Goal: Transaction & Acquisition: Download file/media

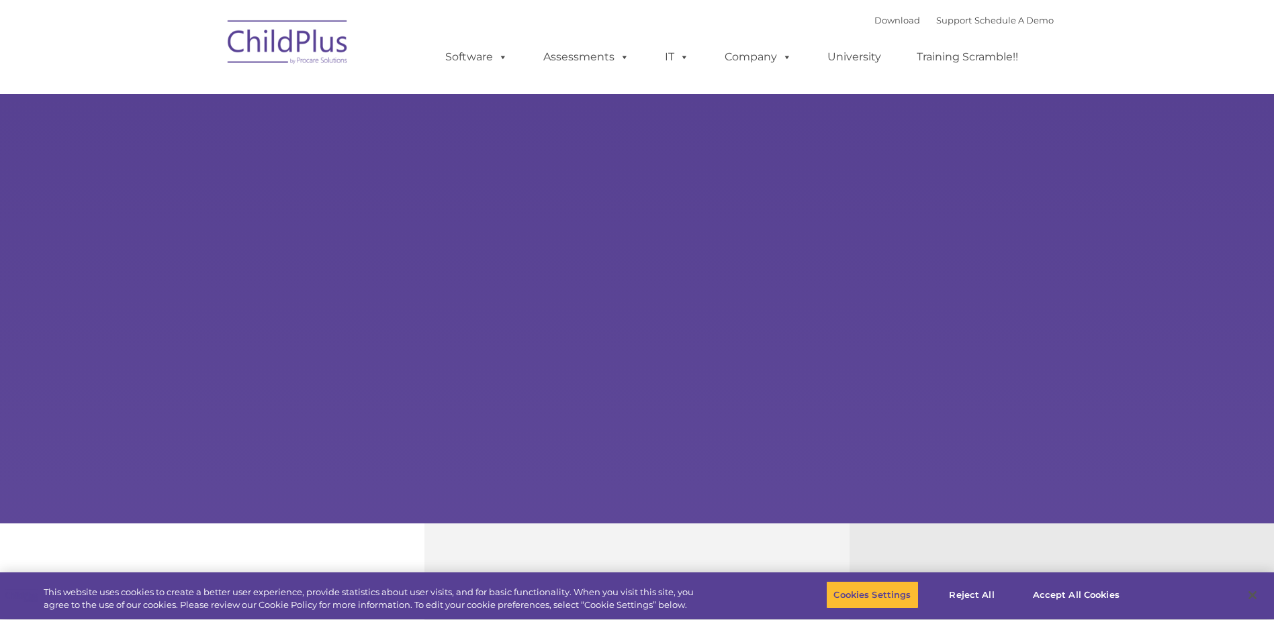
select select "MEDIUM"
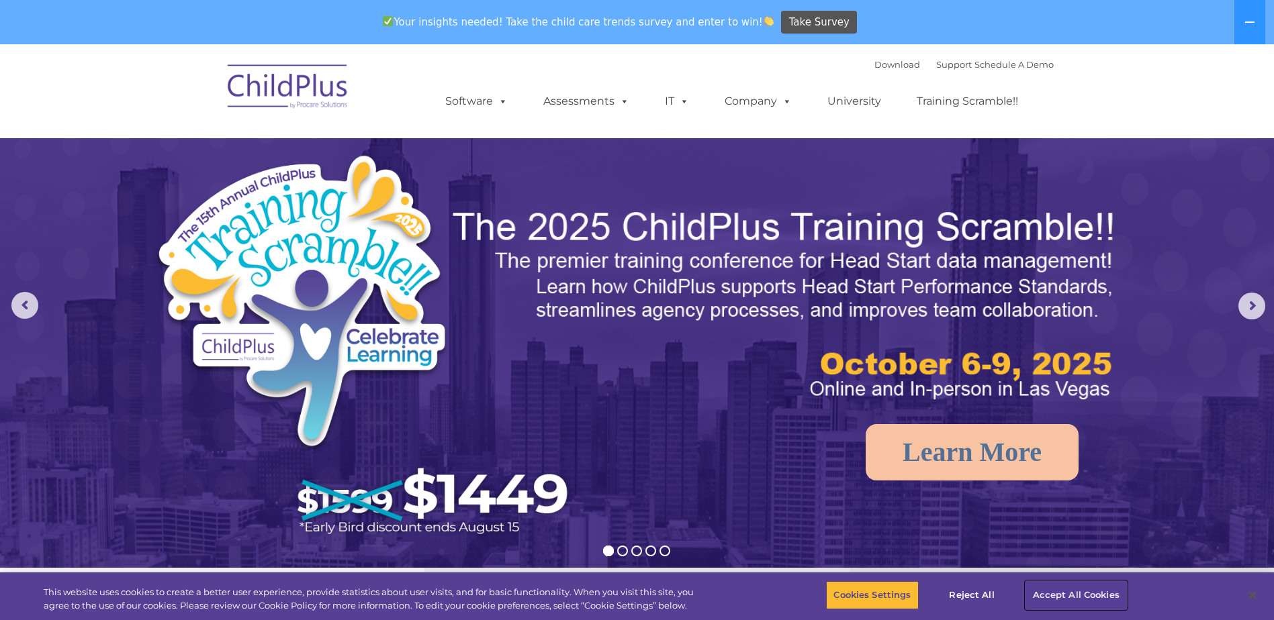
click at [1066, 594] on button "Accept All Cookies" at bounding box center [1075, 595] width 101 height 28
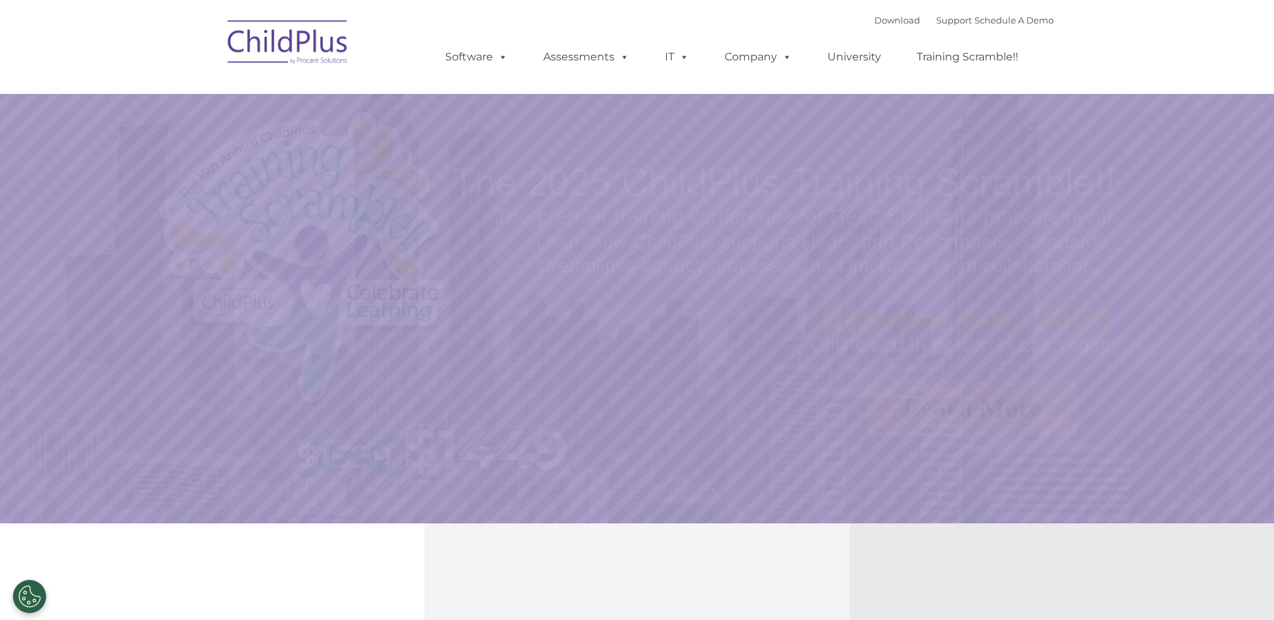
select select "MEDIUM"
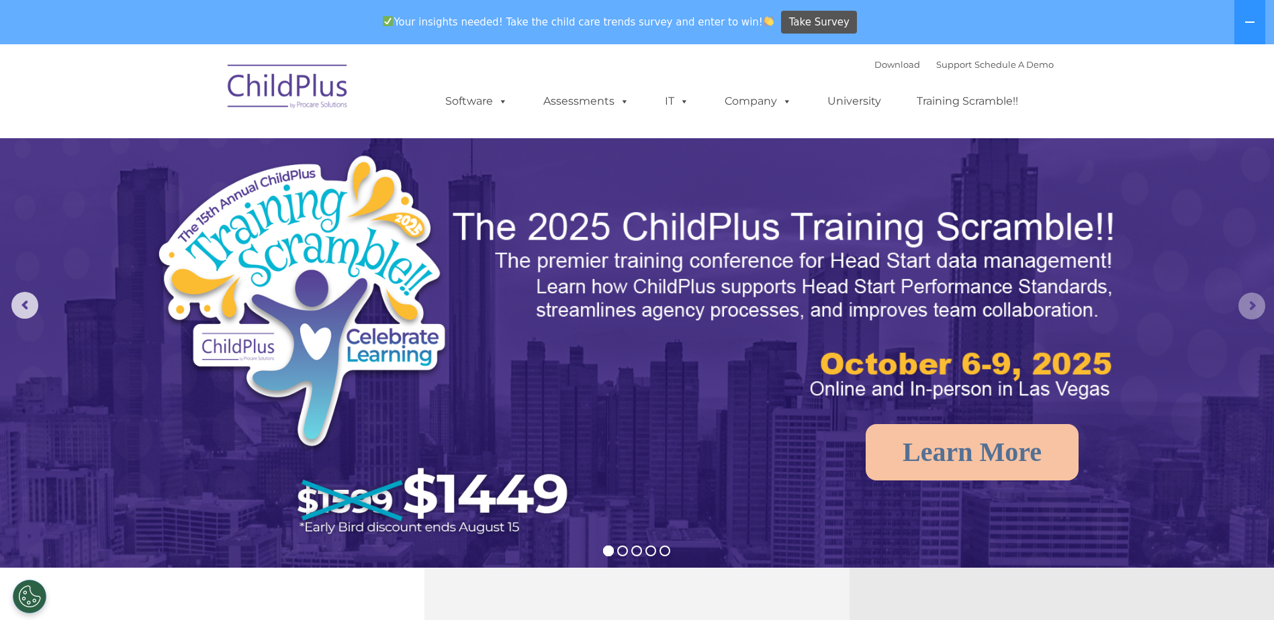
click at [1248, 306] on rs-arrow at bounding box center [1251, 306] width 27 height 27
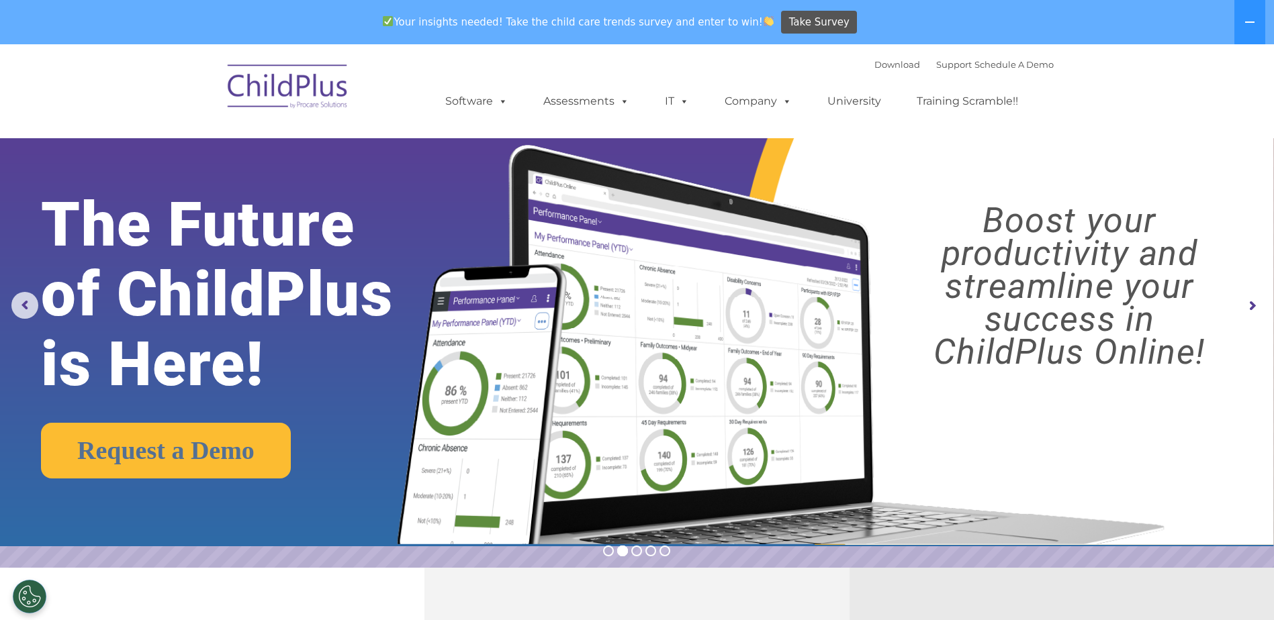
click at [1247, 305] on rs-arrow at bounding box center [1251, 306] width 27 height 27
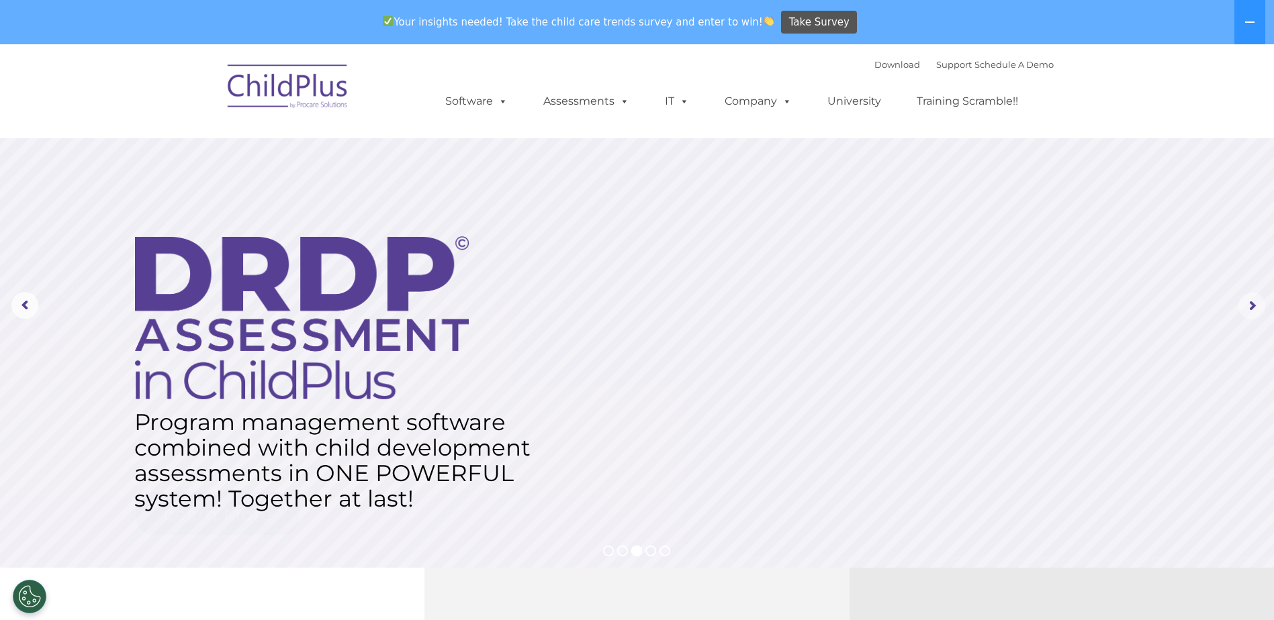
click at [1247, 305] on rs-arrow at bounding box center [1251, 306] width 27 height 27
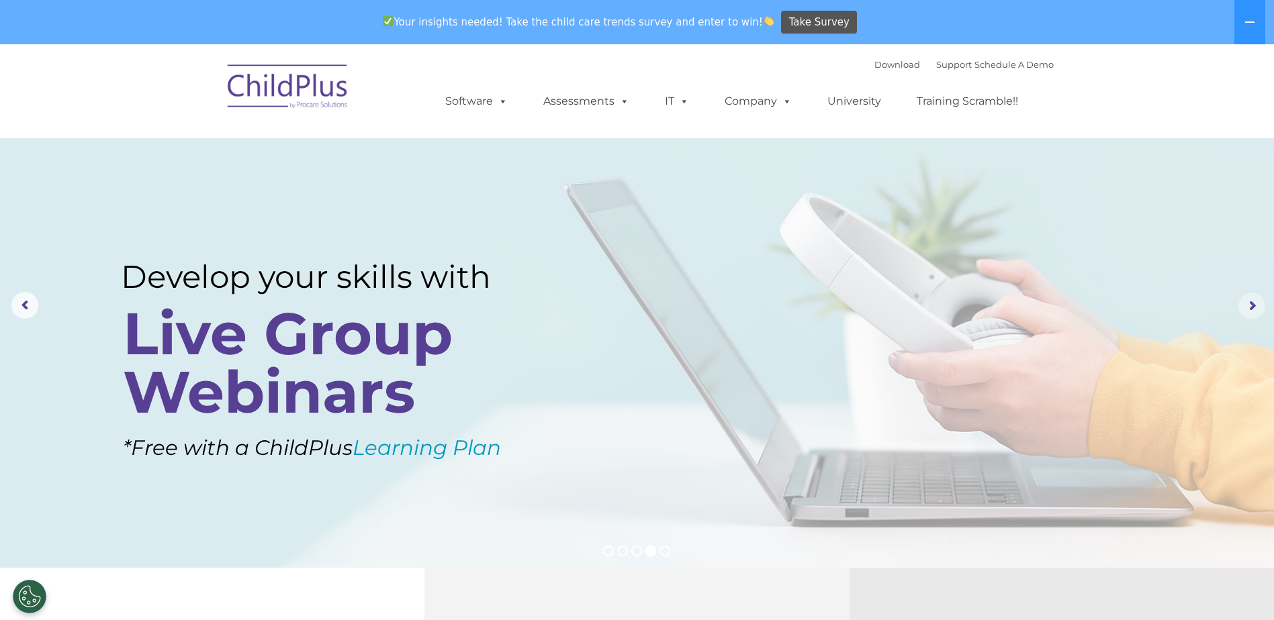
click at [1247, 305] on rs-arrow at bounding box center [1251, 306] width 27 height 27
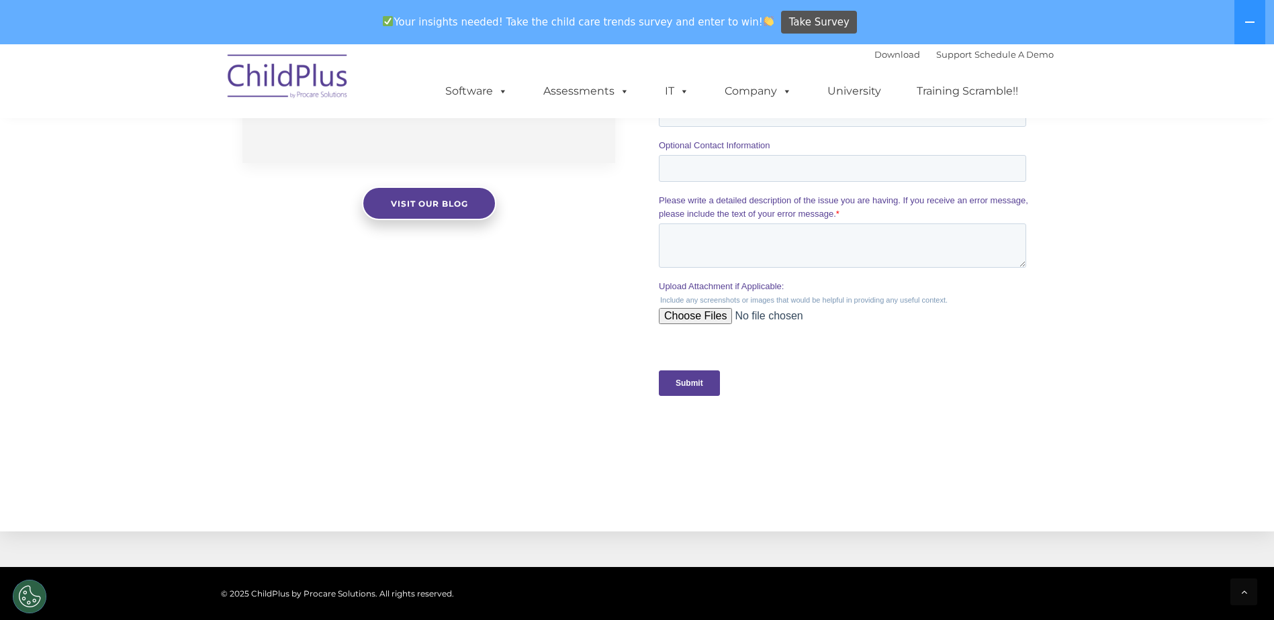
scroll to position [1361, 0]
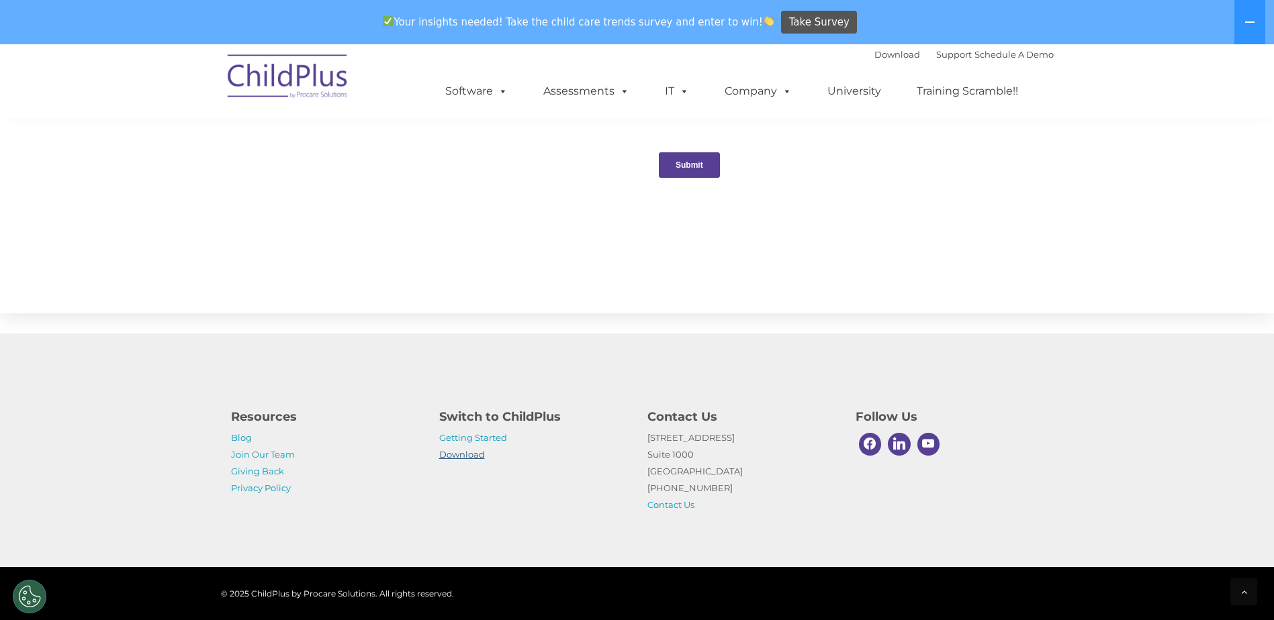
click at [475, 458] on link "Download" at bounding box center [462, 454] width 46 height 11
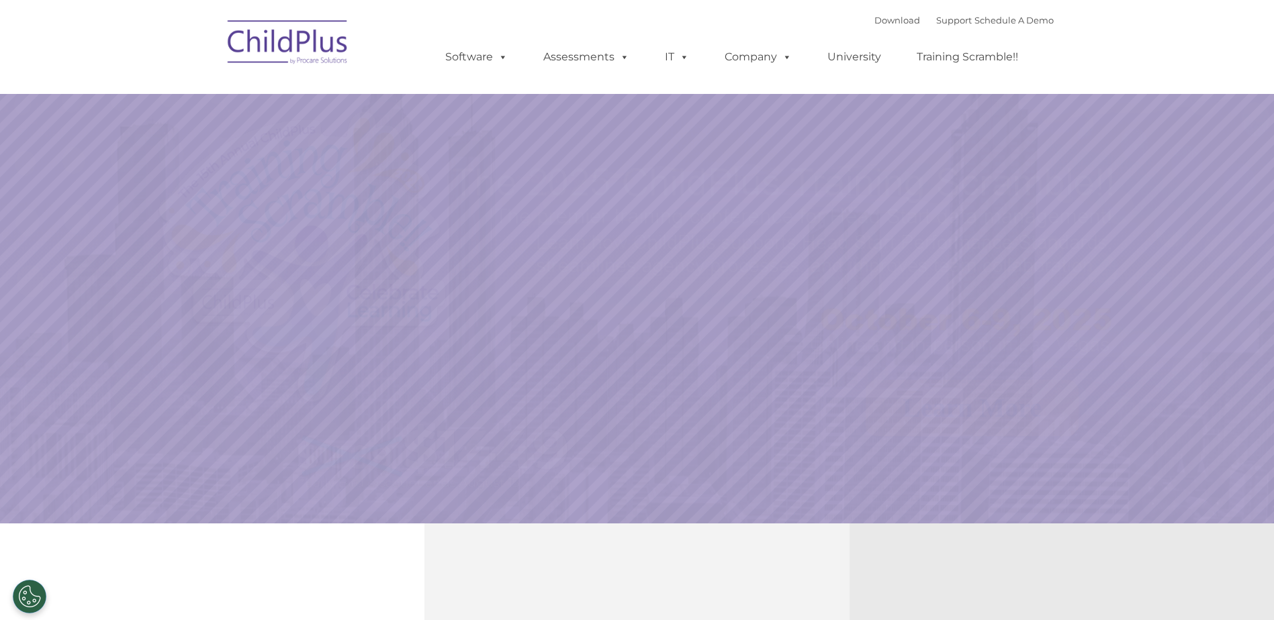
select select "MEDIUM"
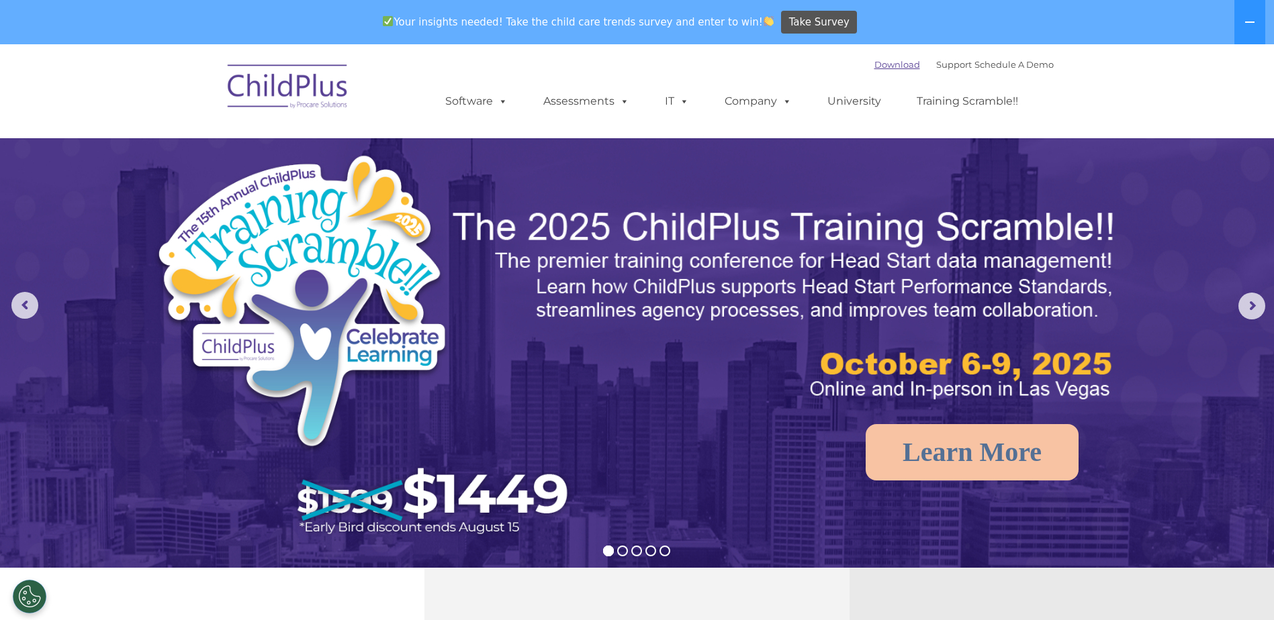
click at [886, 66] on link "Download" at bounding box center [897, 64] width 46 height 11
